Goal: Information Seeking & Learning: Find contact information

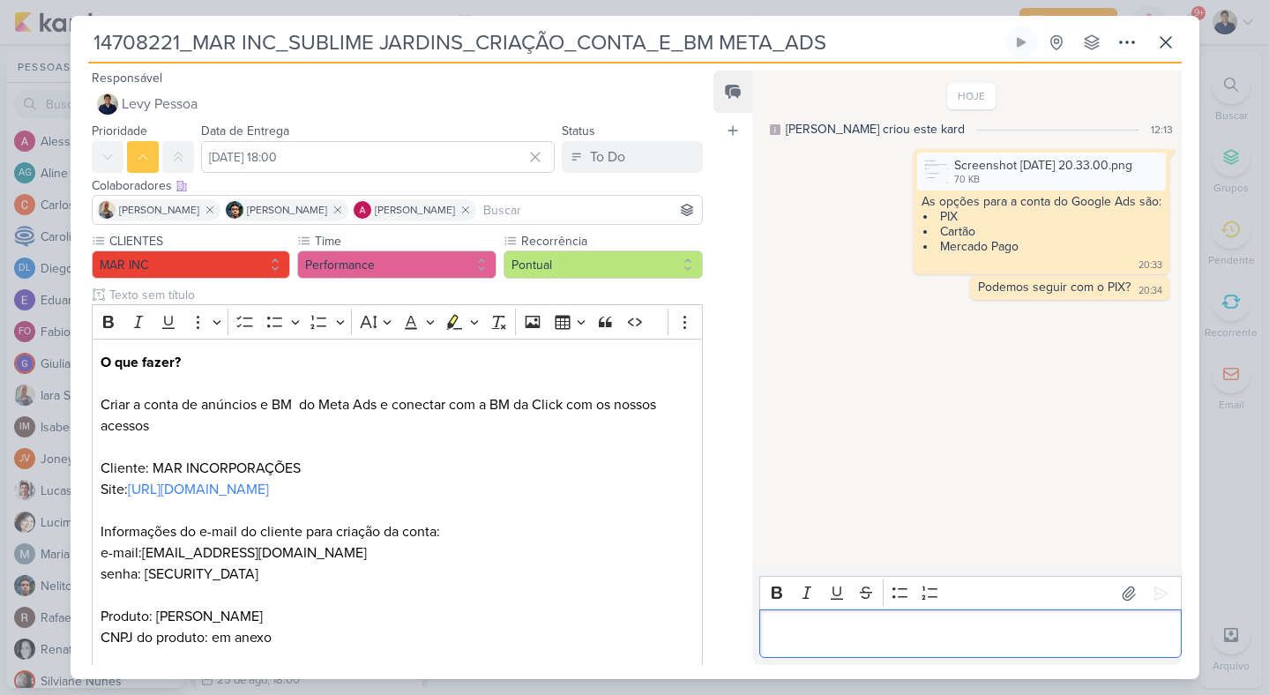
scroll to position [69, 0]
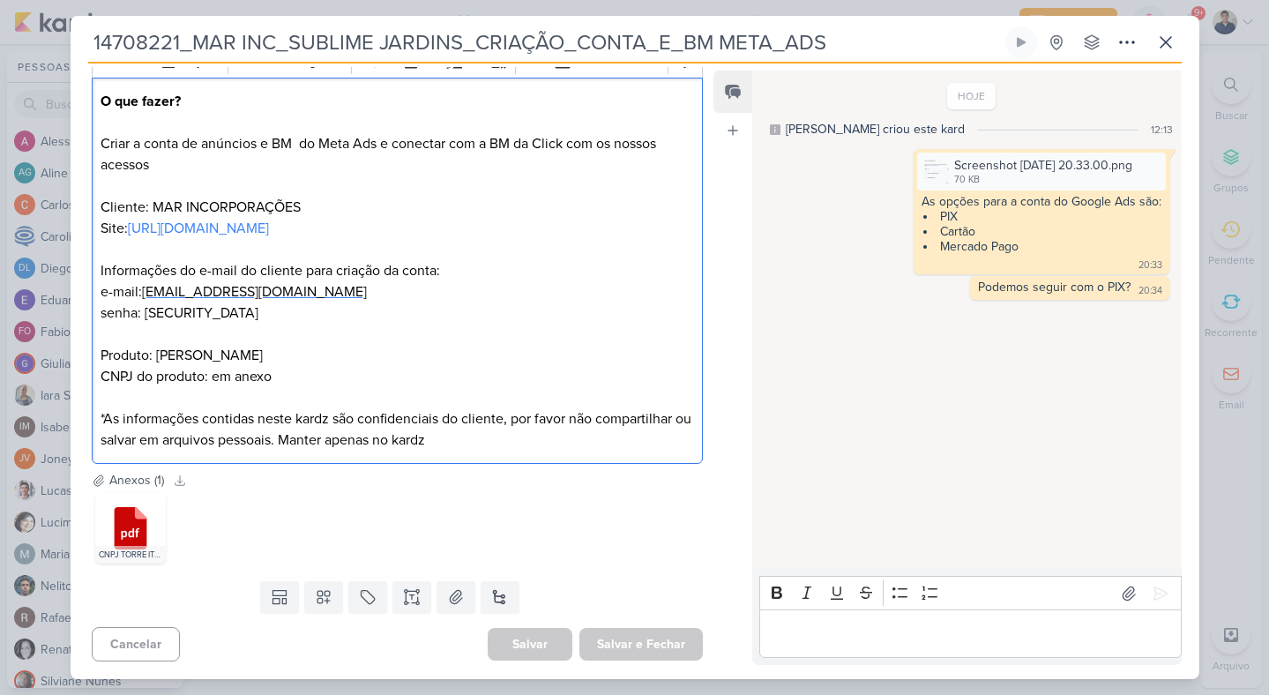
drag, startPoint x: 320, startPoint y: 289, endPoint x: 154, endPoint y: 291, distance: 165.8
click at [154, 291] on p "O que fazer? Criar a conta de anúncios e BM do Meta Ads e conectar com a BM da …" at bounding box center [397, 271] width 593 height 360
drag, startPoint x: 153, startPoint y: 291, endPoint x: 131, endPoint y: 286, distance: 21.8
click at [131, 286] on p "O que fazer? Criar a conta de anúncios e BM do Meta Ads e conectar com a BM da …" at bounding box center [397, 271] width 593 height 360
click at [344, 291] on p "O que fazer? Criar a conta de anúncios e BM do Meta Ads e conectar com a BM da …" at bounding box center [397, 271] width 593 height 360
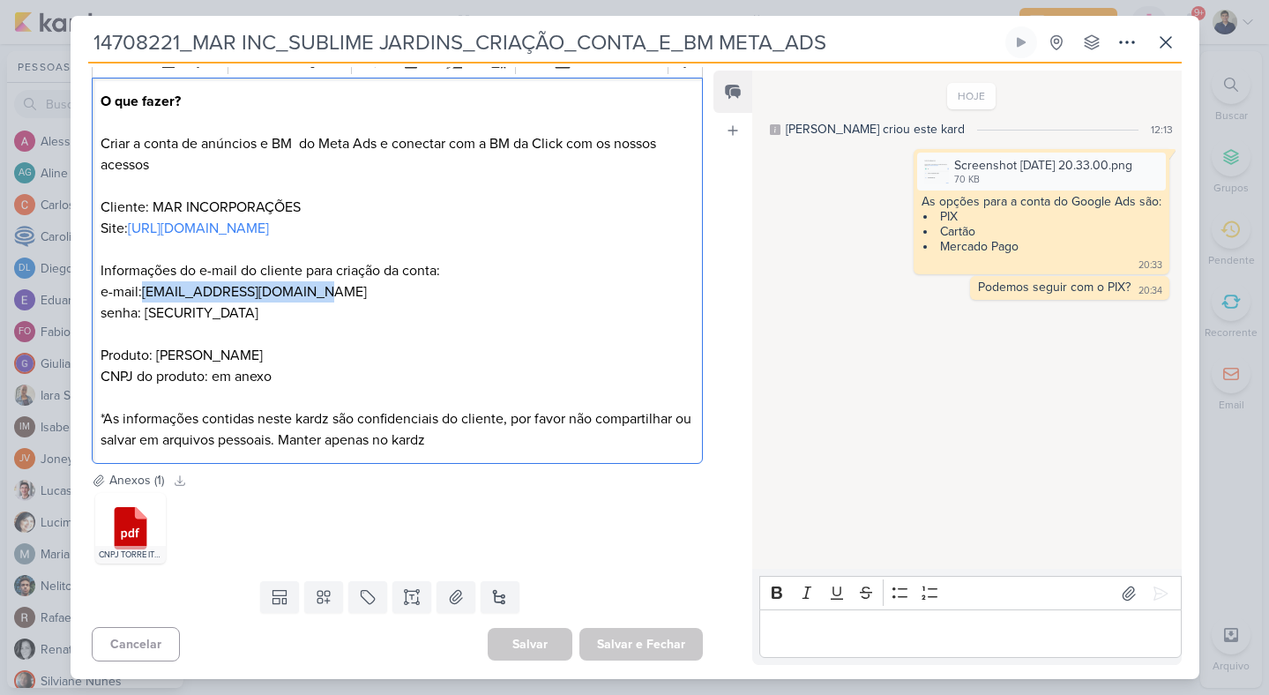
drag, startPoint x: 327, startPoint y: 293, endPoint x: 151, endPoint y: 295, distance: 176.4
click at [151, 295] on p "O que fazer? Criar a conta de anúncios e BM do Meta Ads e conectar com a BM da …" at bounding box center [397, 271] width 593 height 360
copy span "sublimejardins@gmail.com"
click at [861, 613] on div "Editor editing area: main" at bounding box center [970, 634] width 422 height 49
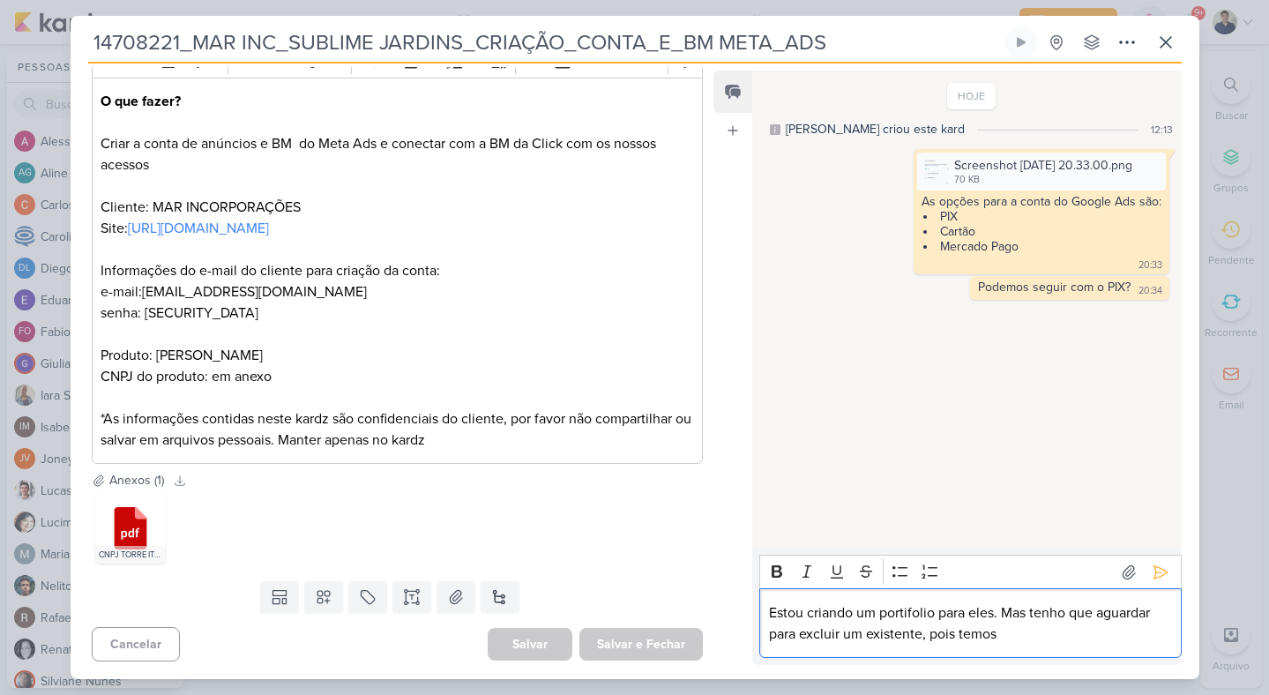
click at [916, 613] on p "Estou criando um portifolio para eles. Mas tenho que aguardar para excluir um e…" at bounding box center [970, 623] width 403 height 42
click at [1003, 636] on p "Estou criando um portifolio para eles. Mas tenho que aguardar para excluir um e…" at bounding box center [970, 623] width 403 height 42
click at [919, 610] on p "Estou criando um portifolio para eles. Mas tenho que aguardar para excluir um e…" at bounding box center [970, 623] width 403 height 42
click at [908, 615] on p "Estou criando um portifolio para eles. Mas tenho que aguardar para excluir um e…" at bounding box center [970, 623] width 403 height 42
click at [1048, 643] on p "Estou criando um portfolio para eles. Mas tenho que aguardar para excluir um ex…" at bounding box center [970, 623] width 403 height 42
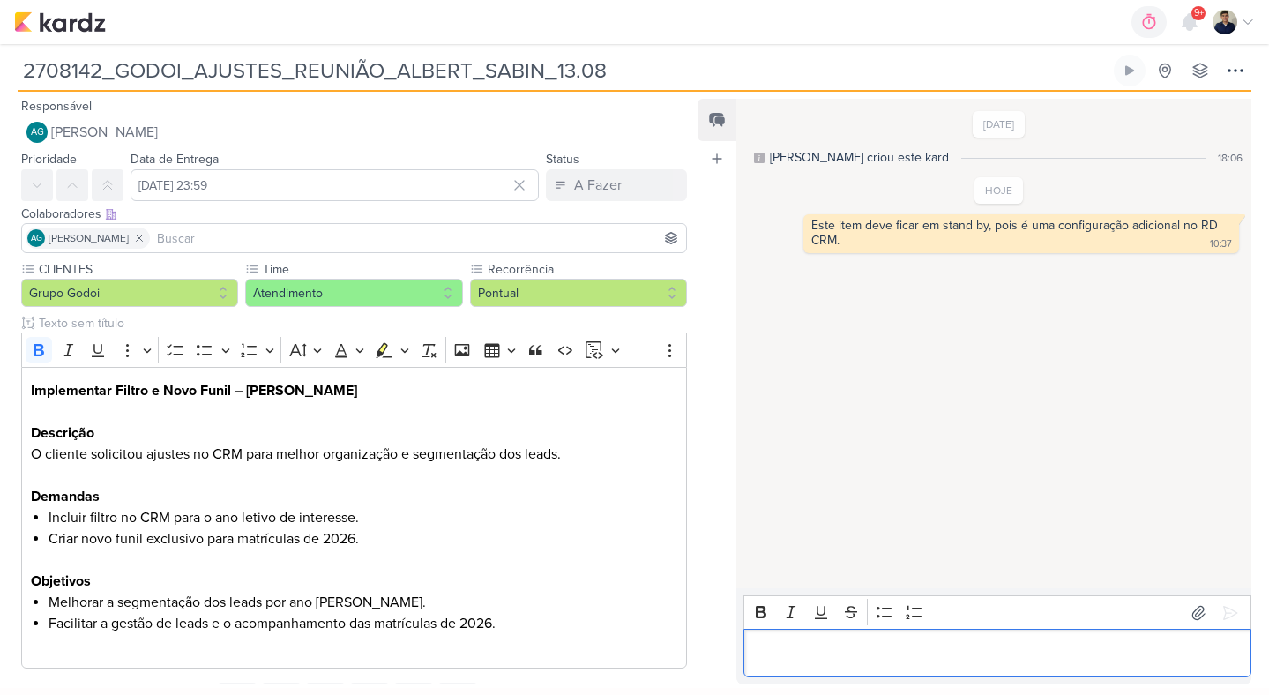
scroll to position [16, 0]
